Goal: Information Seeking & Learning: Learn about a topic

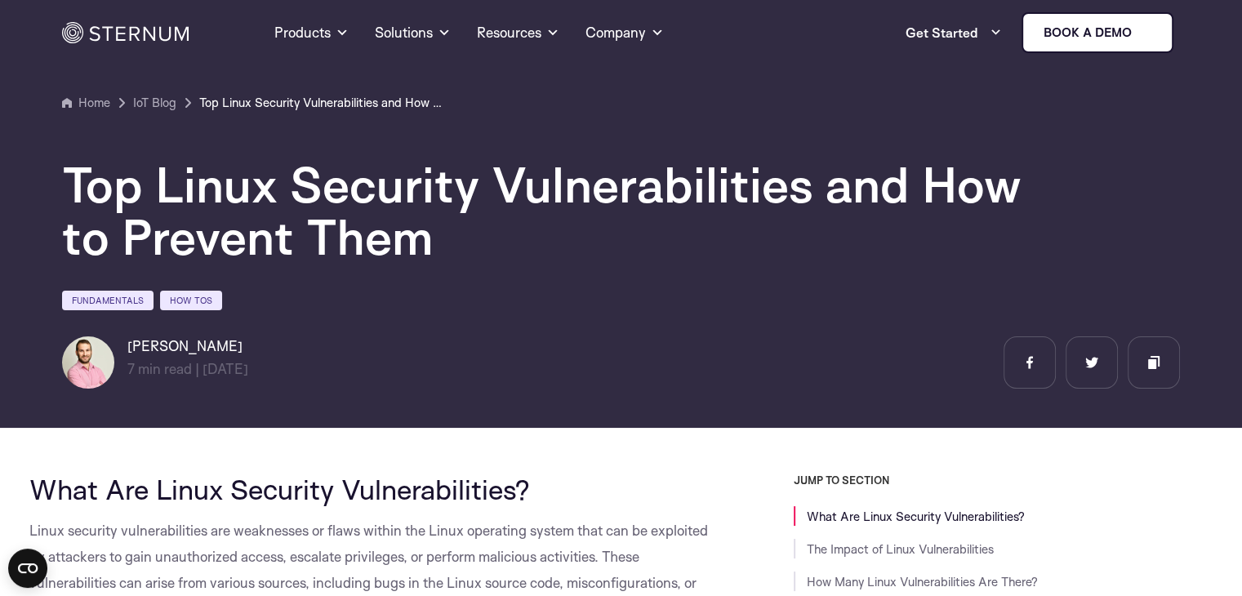
click at [0, 396] on section "Home IoT Blog" at bounding box center [621, 208] width 1242 height 439
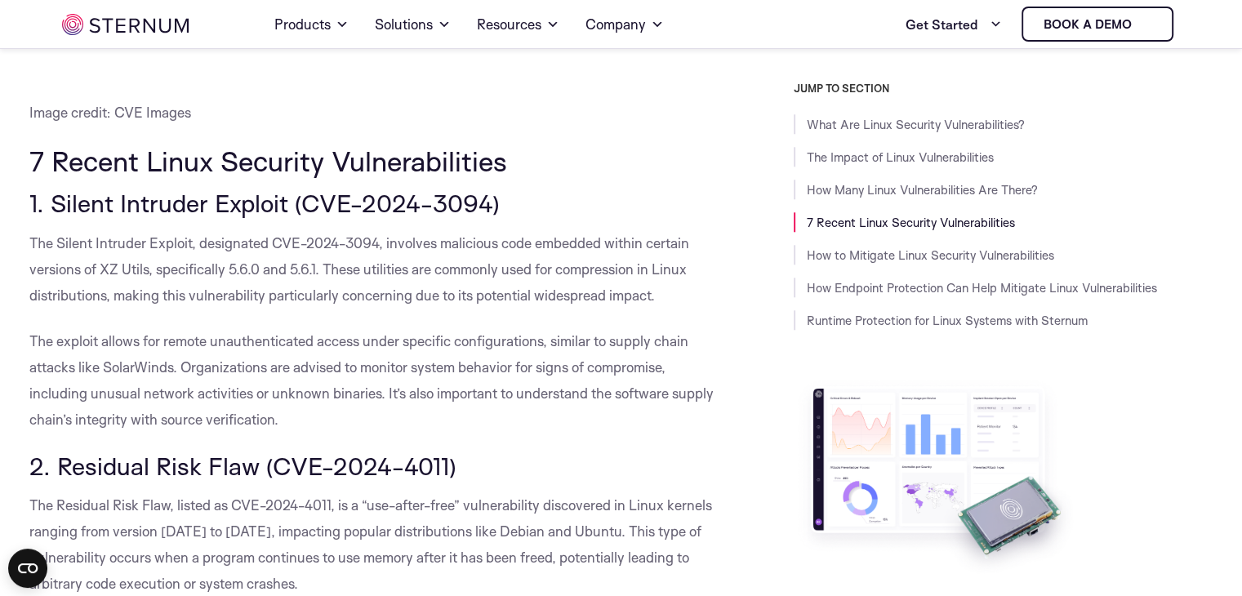
scroll to position [1607, 0]
drag, startPoint x: 353, startPoint y: 269, endPoint x: 551, endPoint y: 278, distance: 198.7
click at [549, 278] on p "The Silent Intruder Exploit, designated CVE-2024-3094, involves malicious code …" at bounding box center [374, 269] width 691 height 78
click at [549, 274] on span "The Silent Intruder Exploit, designated CVE-2024-3094, involves malicious code …" at bounding box center [359, 268] width 660 height 69
drag, startPoint x: 304, startPoint y: 292, endPoint x: 464, endPoint y: 298, distance: 160.2
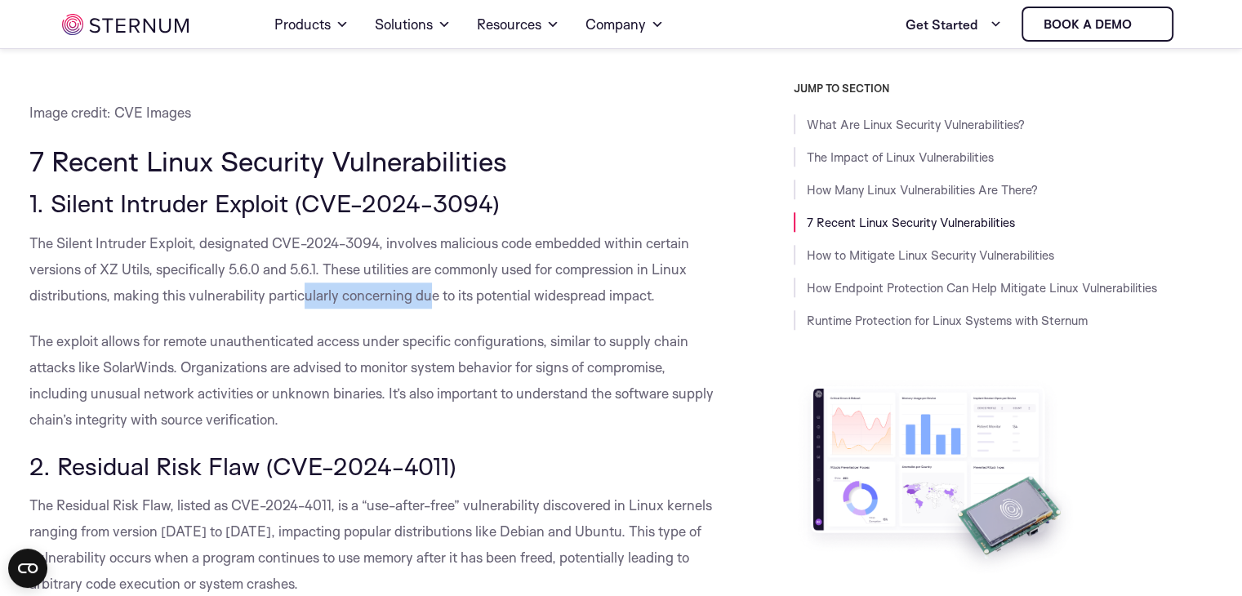
click at [452, 298] on span "The Silent Intruder Exploit, designated CVE-2024-3094, involves malicious code …" at bounding box center [359, 268] width 660 height 69
click at [463, 298] on span "The Silent Intruder Exploit, designated CVE-2024-3094, involves malicious code …" at bounding box center [359, 268] width 660 height 69
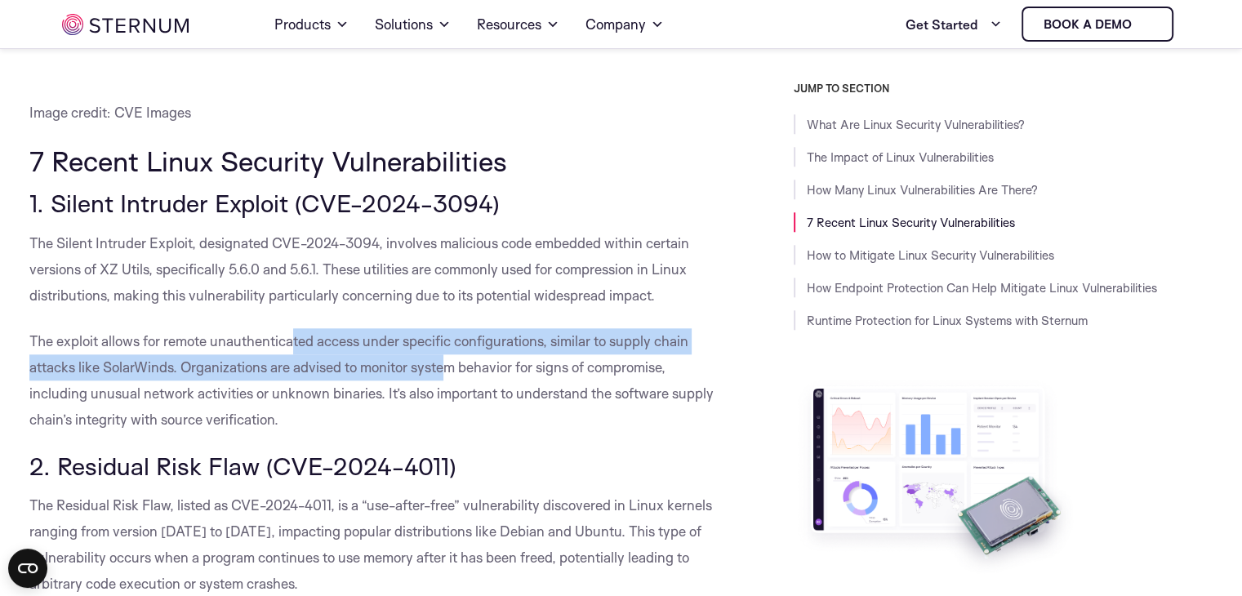
drag, startPoint x: 296, startPoint y: 337, endPoint x: 446, endPoint y: 354, distance: 151.1
click at [446, 354] on p "The exploit allows for remote unauthenticated access under specific configurati…" at bounding box center [374, 380] width 691 height 105
click at [444, 354] on p "The exploit allows for remote unauthenticated access under specific configurati…" at bounding box center [374, 380] width 691 height 105
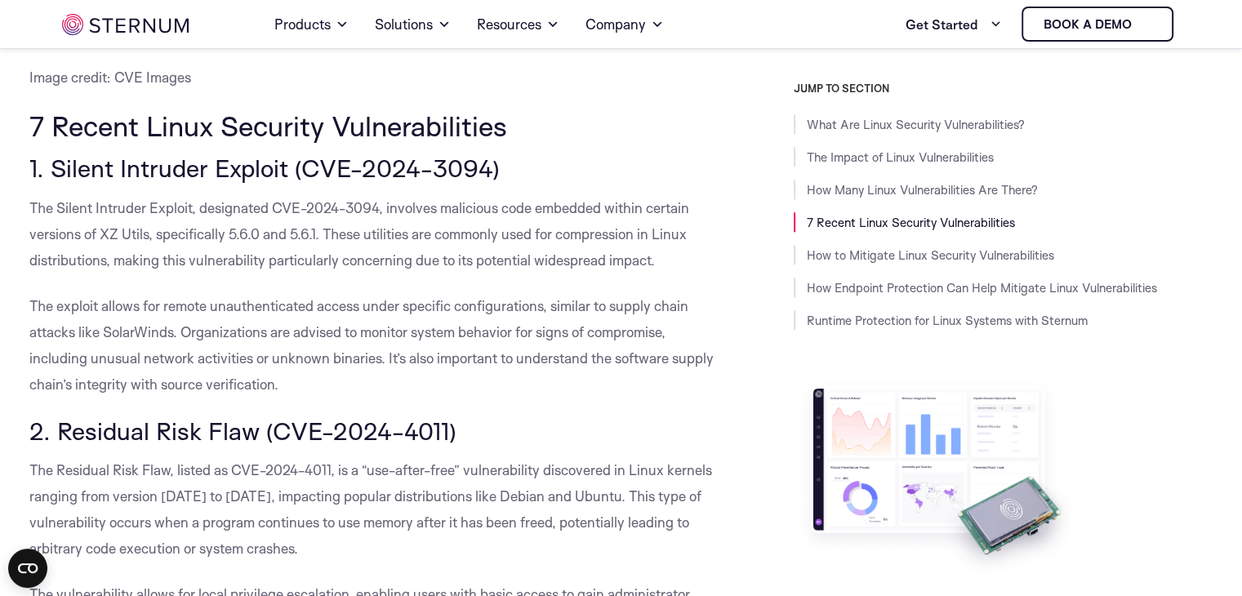
scroll to position [1657, 0]
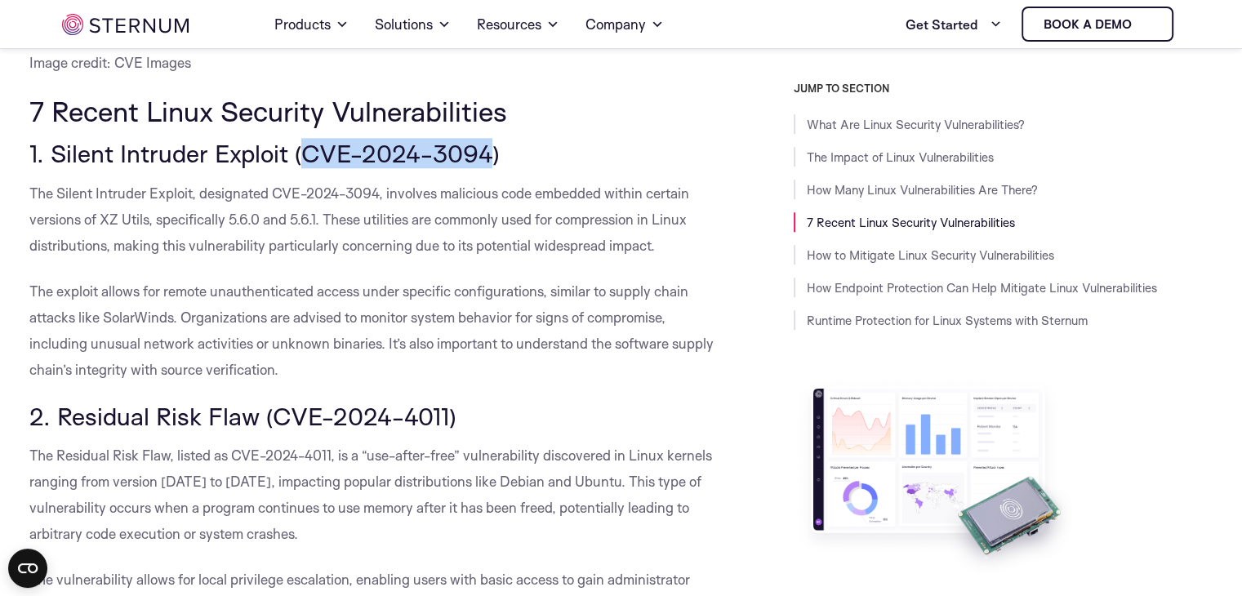
drag, startPoint x: 302, startPoint y: 163, endPoint x: 483, endPoint y: 153, distance: 181.6
click at [483, 153] on span "1. Silent Intruder Exploit (CVE-2024-3094)" at bounding box center [264, 153] width 470 height 30
copy span "CVE-2024-3094"
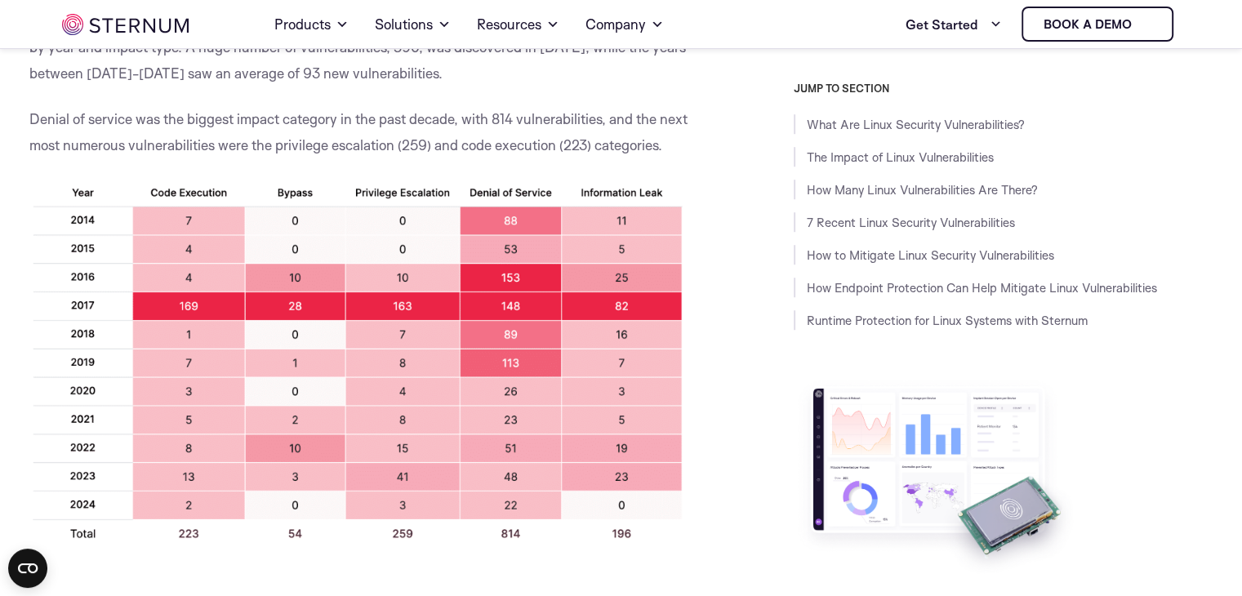
scroll to position [1111, 0]
